Goal: Information Seeking & Learning: Find specific fact

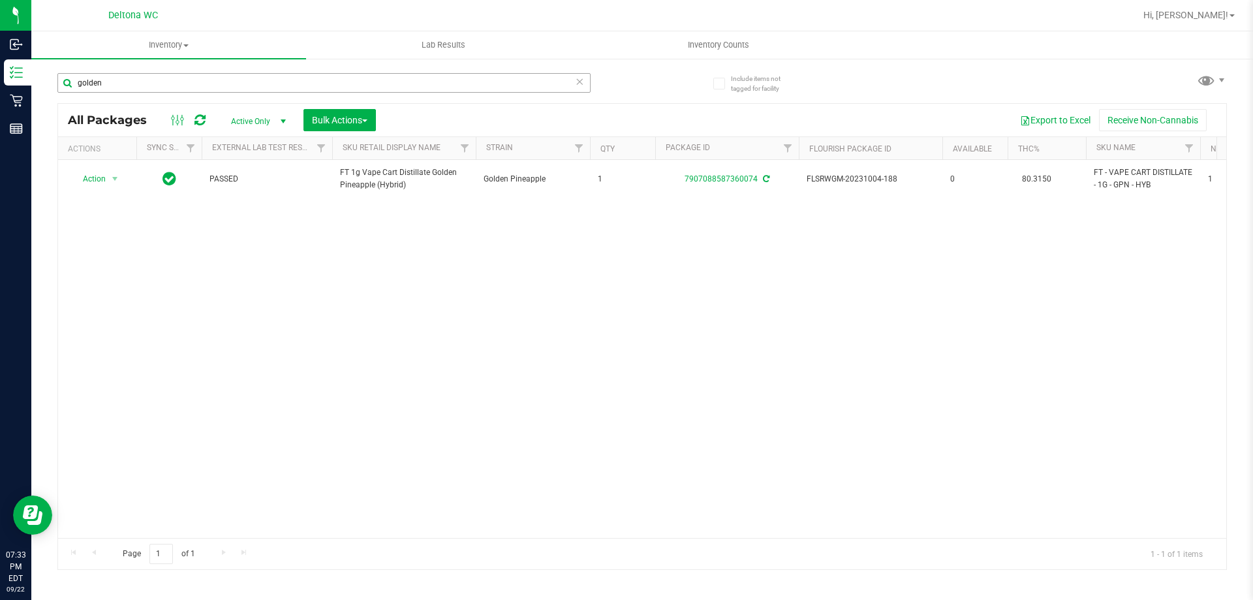
click at [343, 85] on input "golden" at bounding box center [323, 83] width 533 height 20
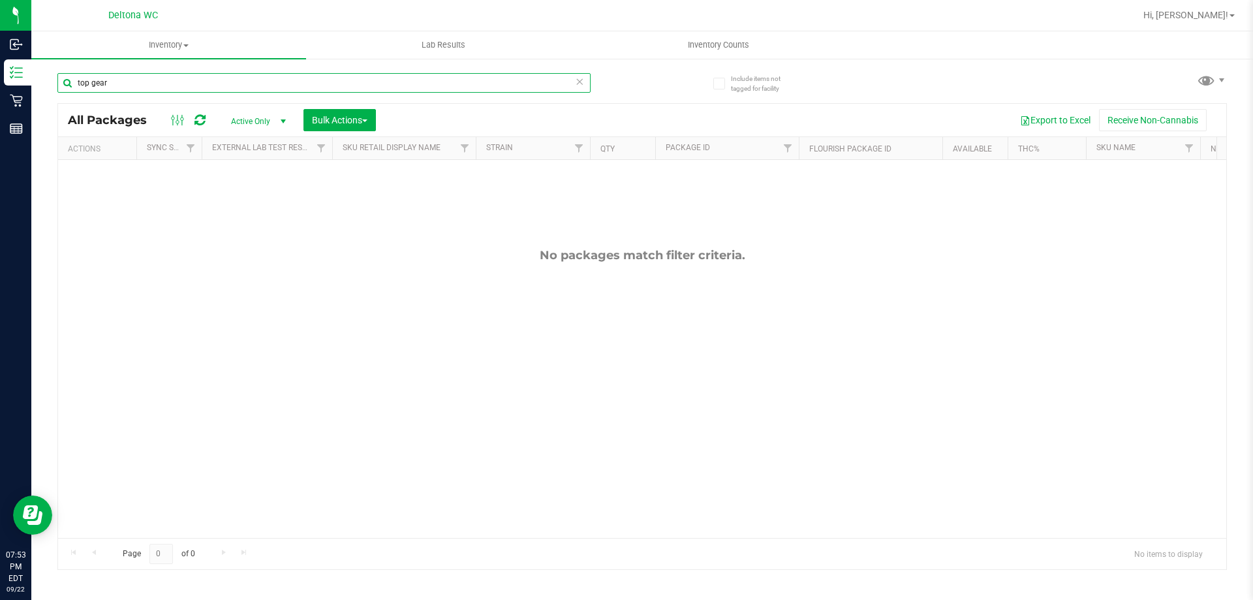
click at [443, 80] on input "top gear" at bounding box center [323, 83] width 533 height 20
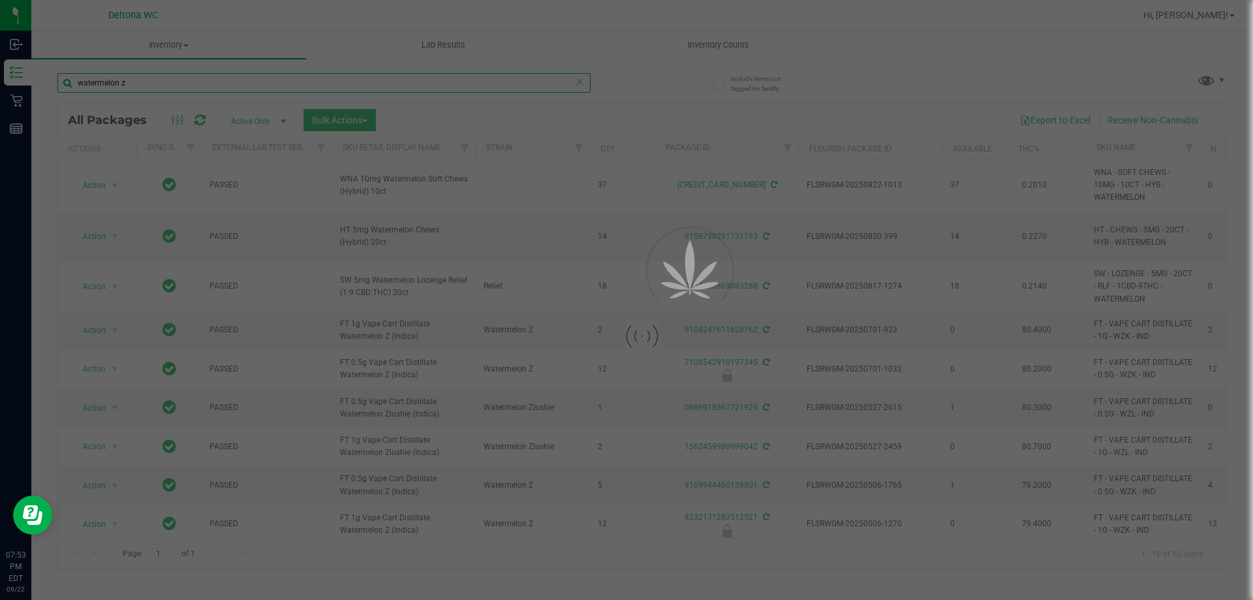
type input "watermelon z"
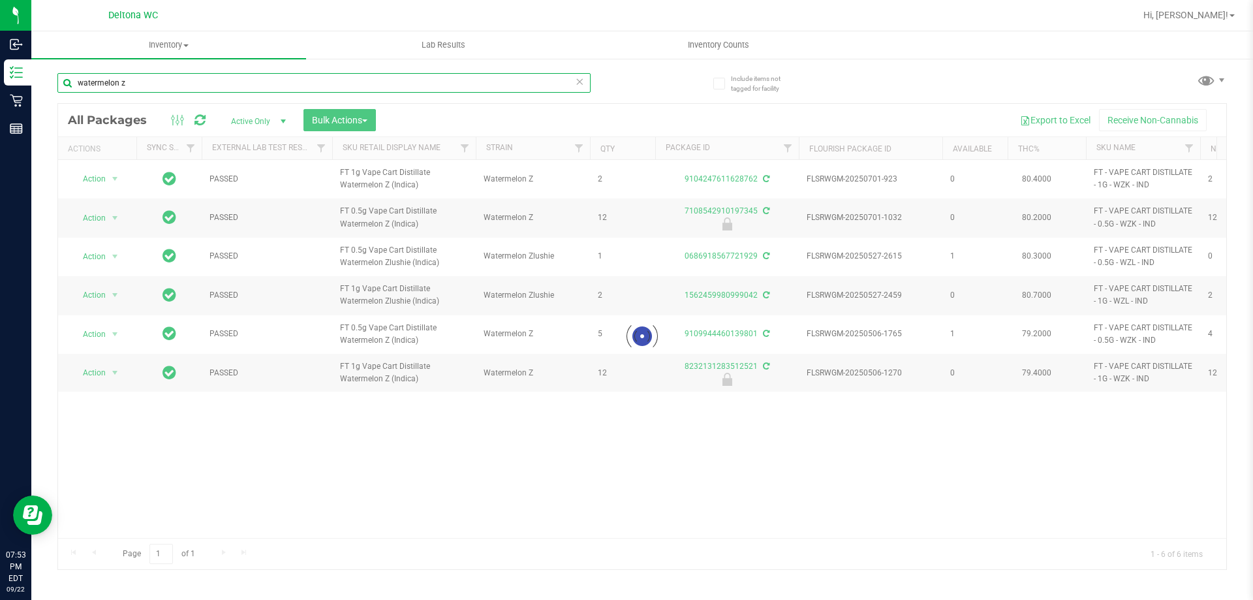
click at [485, 83] on input "watermelon z" at bounding box center [323, 83] width 533 height 20
